Goal: Navigation & Orientation: Find specific page/section

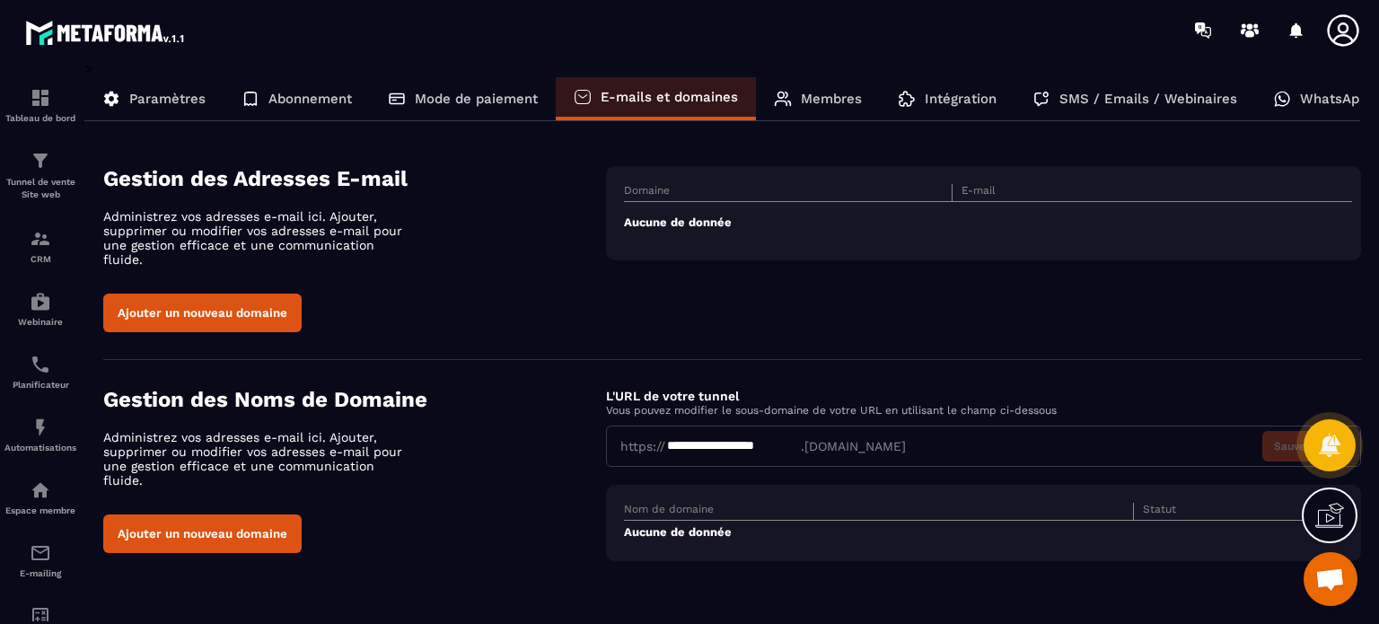
drag, startPoint x: 2054, startPoint y: 2, endPoint x: 521, endPoint y: 13, distance: 1533.1
click at [521, 13] on div at bounding box center [795, 30] width 1168 height 60
click at [48, 83] on link "Tableau de bord" at bounding box center [40, 105] width 72 height 63
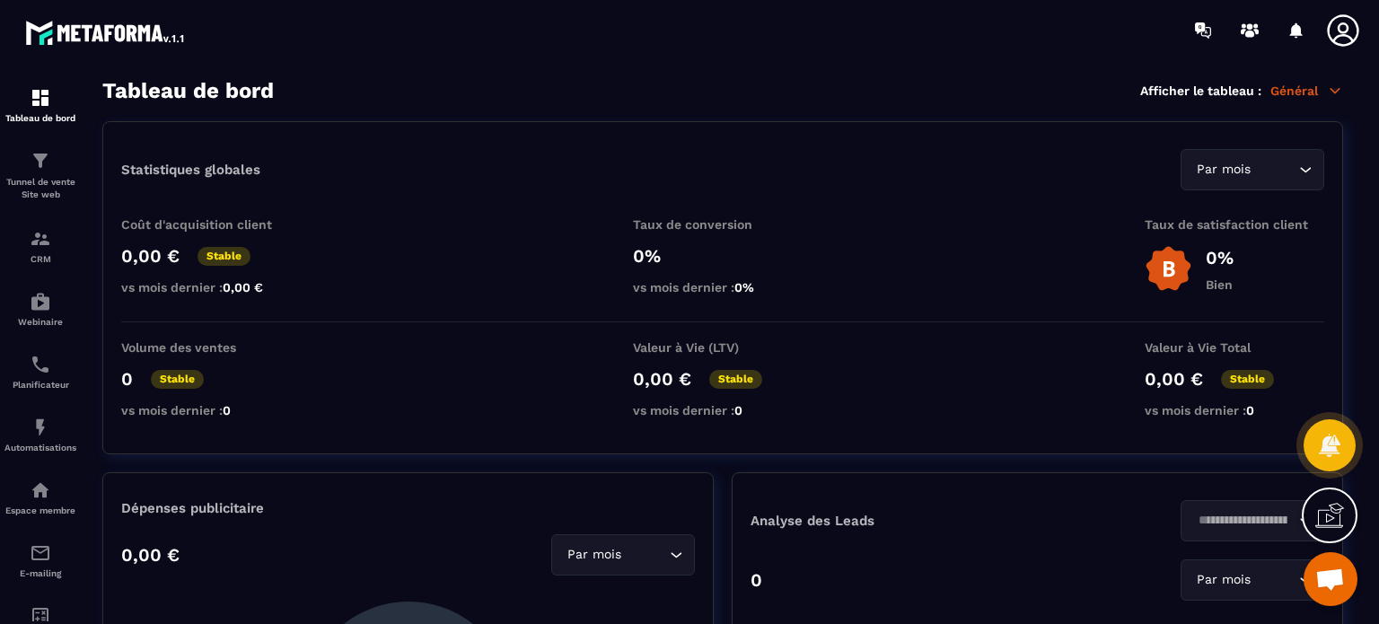
click at [1344, 32] on icon at bounding box center [1342, 29] width 31 height 31
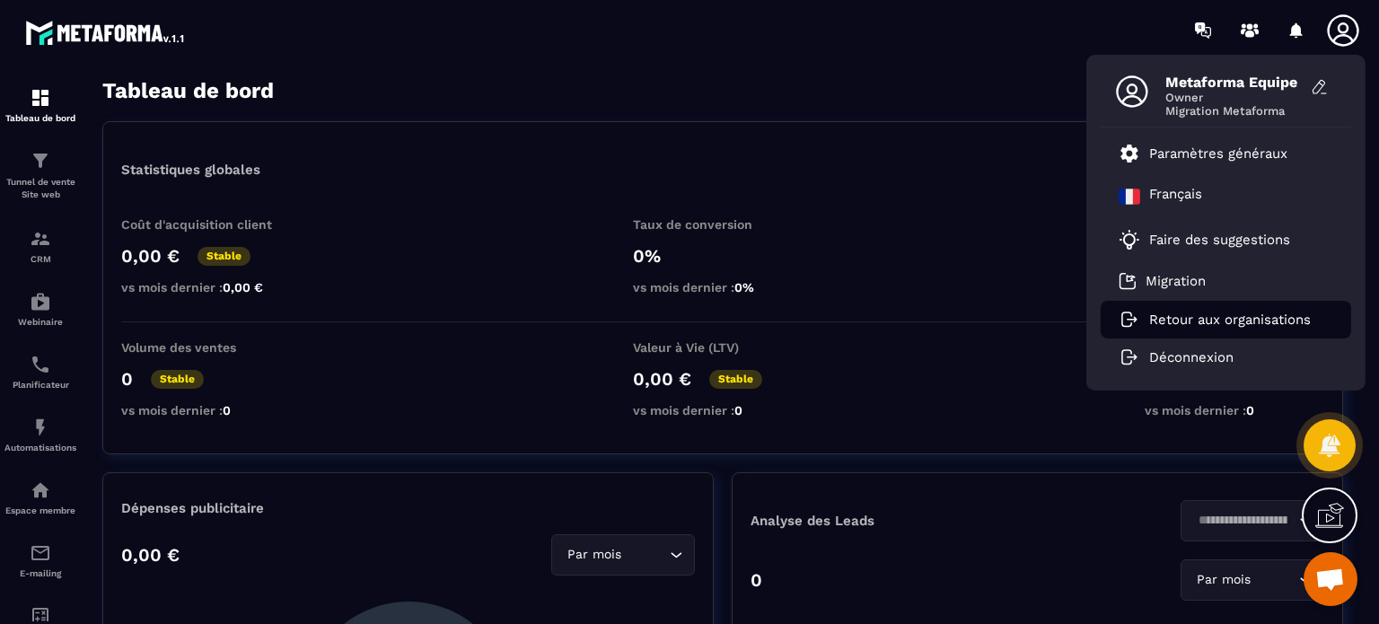
click at [1187, 319] on p "Retour aux organisations" at bounding box center [1230, 319] width 162 height 16
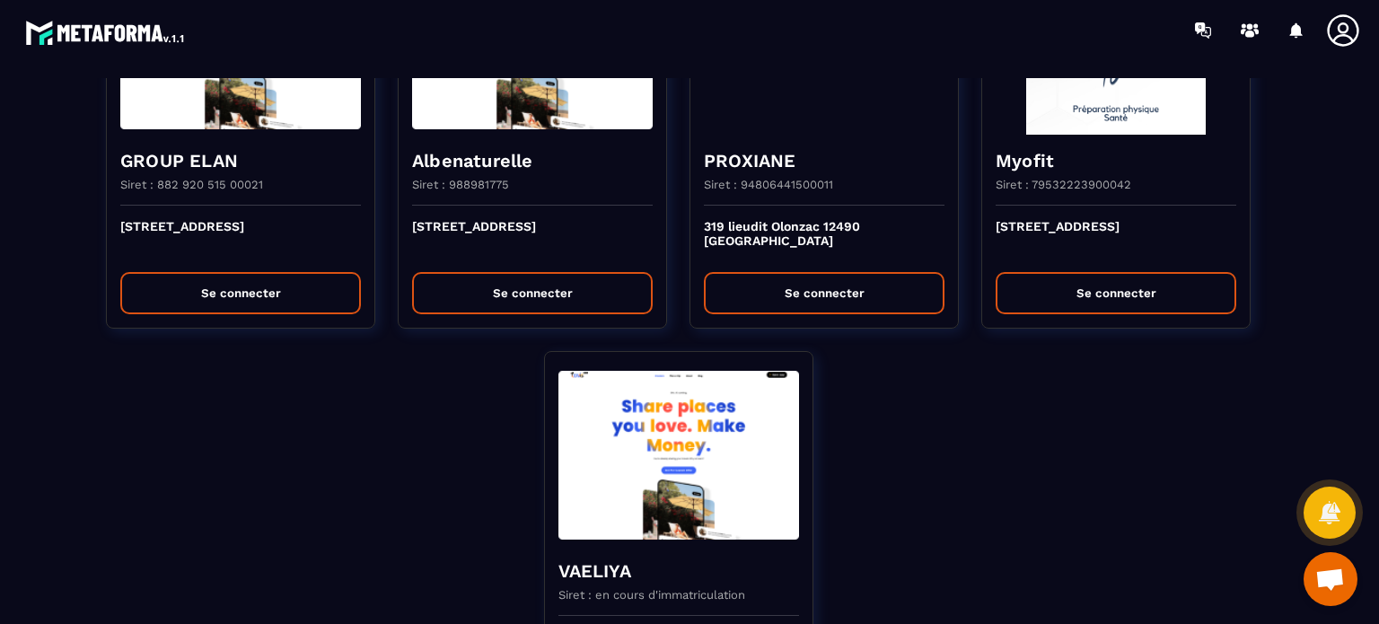
scroll to position [4865, 0]
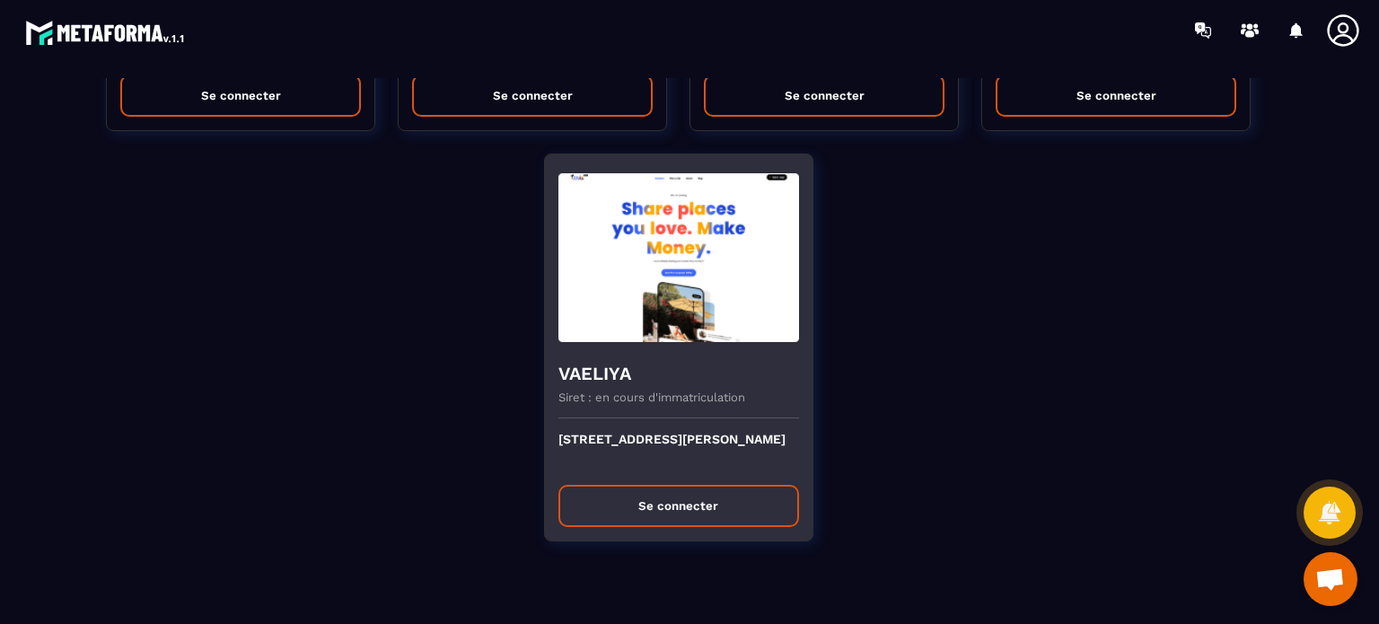
click at [631, 304] on img at bounding box center [678, 258] width 241 height 180
